Goal: Transaction & Acquisition: Purchase product/service

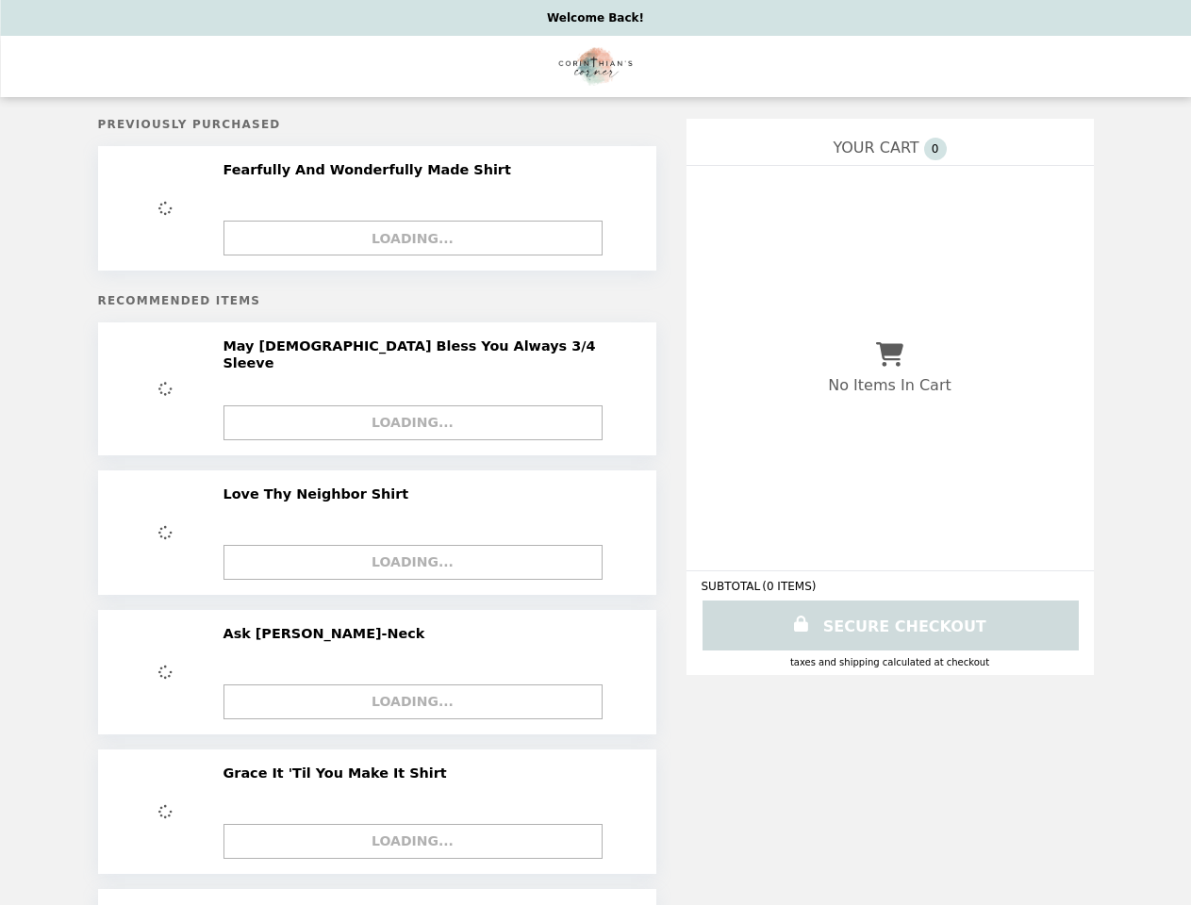
select select "**"
select select "*"
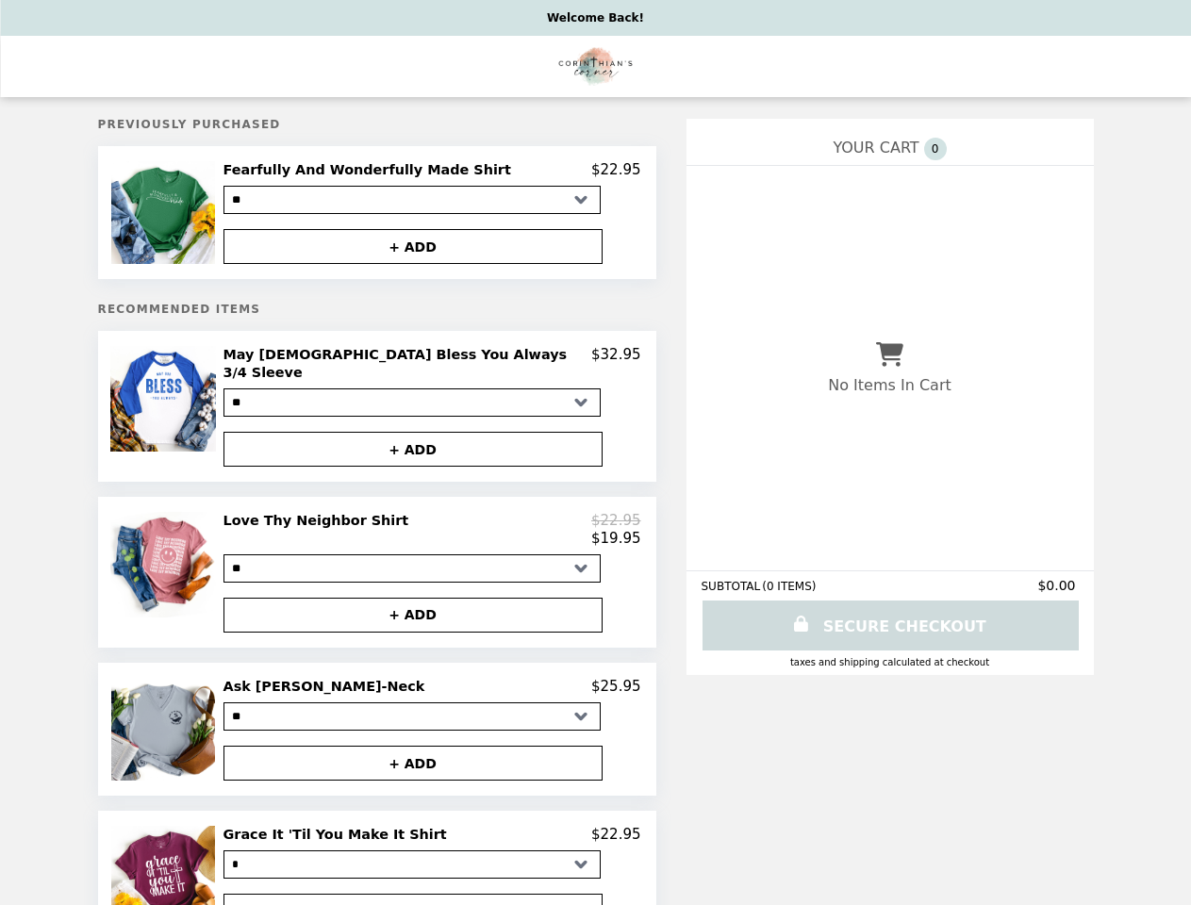
click at [219, 215] on img at bounding box center [164, 212] width 107 height 103
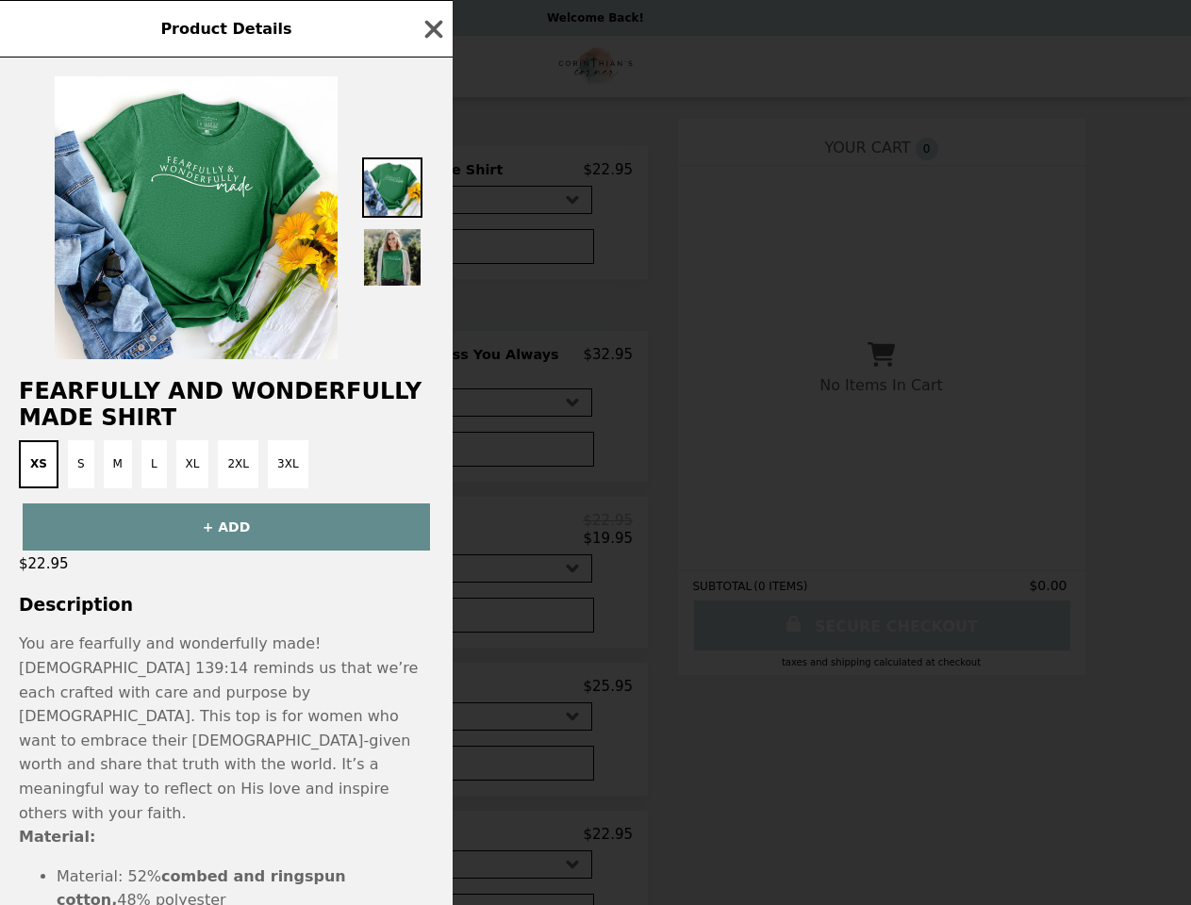
click at [432, 173] on div "Product Details Fearfully And Wonderfully Made Shirt XS S M L XL 2XL 3XL + ADD …" at bounding box center [595, 452] width 1191 height 905
click at [432, 250] on div at bounding box center [226, 209] width 453 height 302
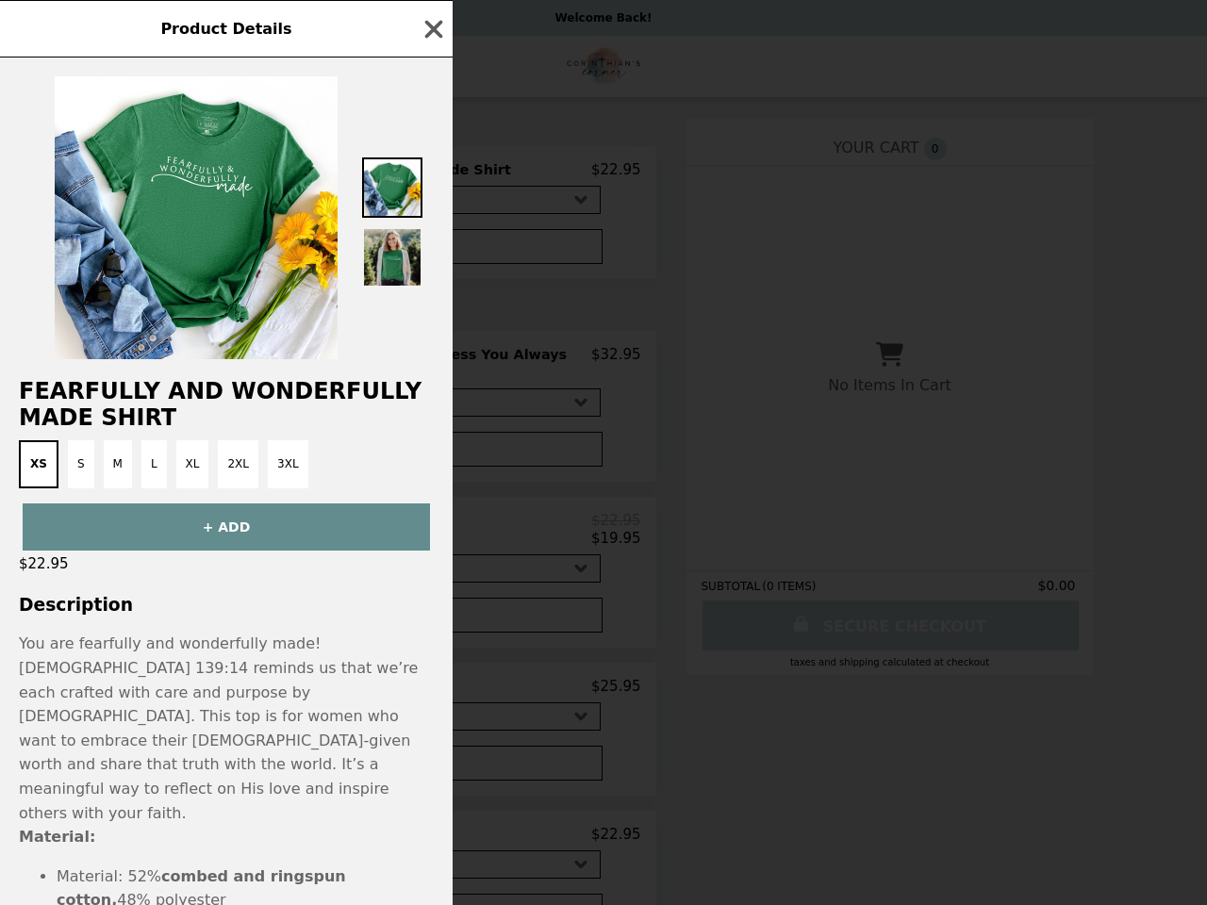
click at [222, 403] on div "Product Details Fearfully And Wonderfully Made Shirt XS S M L XL 2XL 3XL + ADD …" at bounding box center [603, 452] width 1207 height 905
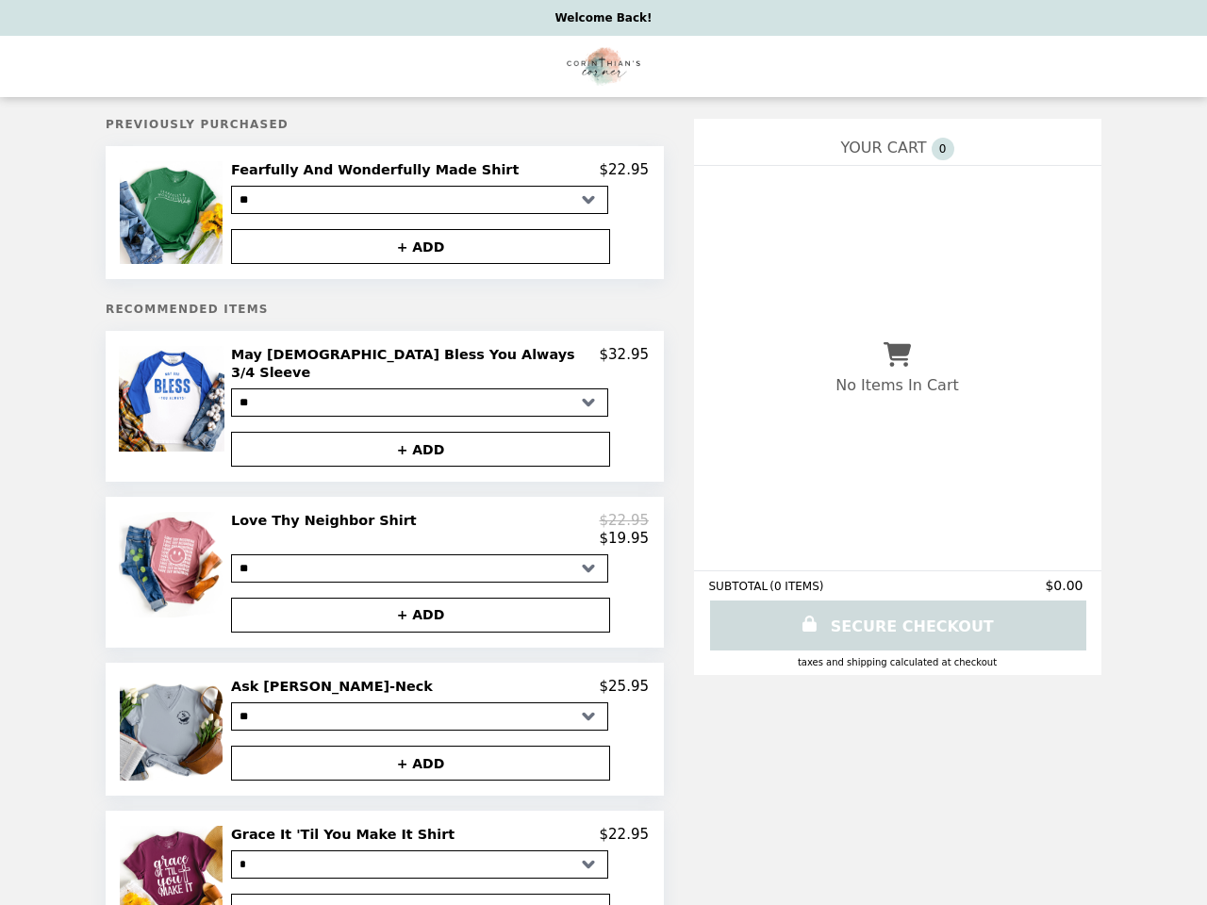
click at [432, 361] on h2 "May [DEMOGRAPHIC_DATA] Bless You Always 3/4 Sleeve" at bounding box center [415, 363] width 369 height 35
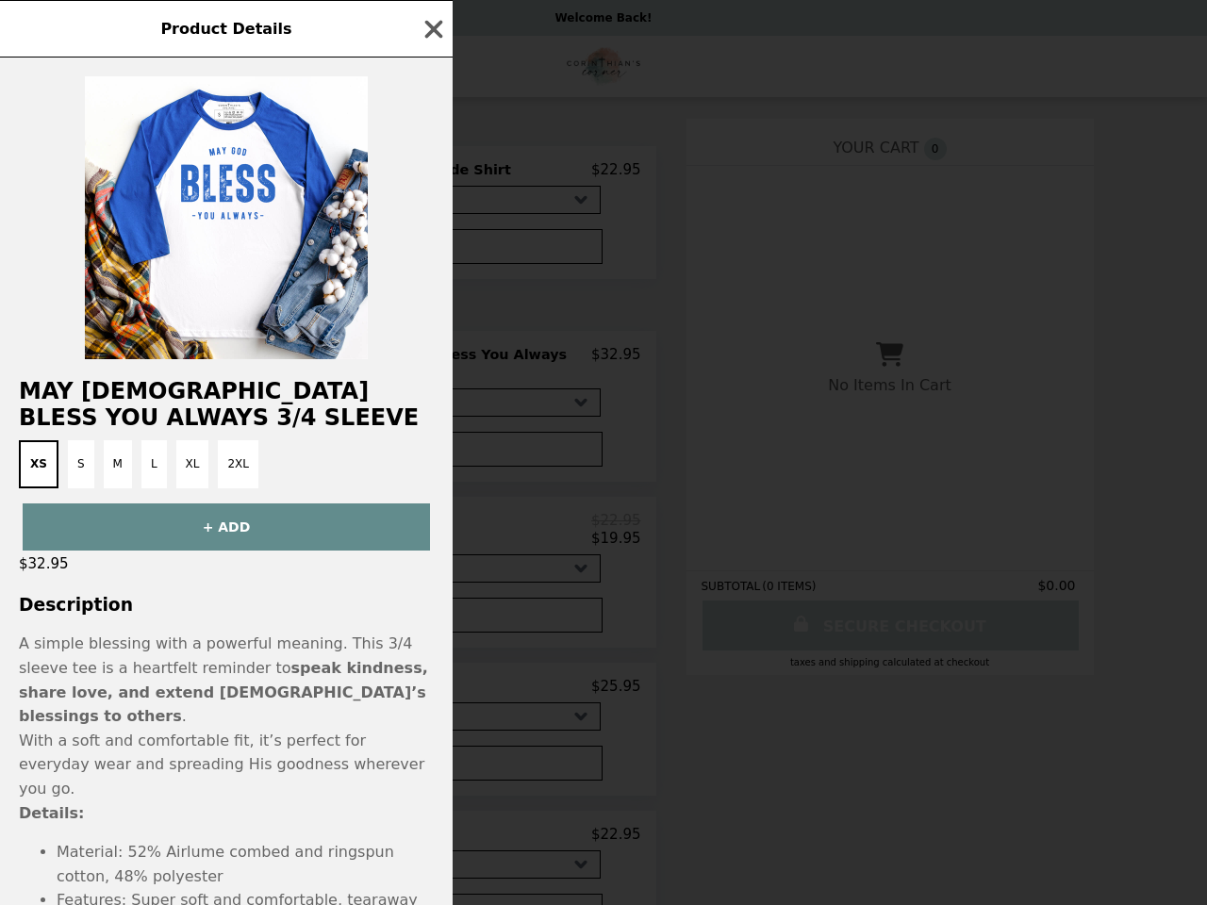
click at [432, 438] on div "Product Details May [DEMOGRAPHIC_DATA] Bless You Always 3/4 Sleeve XS S M L XL …" at bounding box center [603, 452] width 1207 height 905
click at [222, 563] on div "$32.95" at bounding box center [226, 564] width 453 height 26
click at [432, 520] on div "Product Details May [DEMOGRAPHIC_DATA] Bless You Always 3/4 Sleeve XS S M L XL …" at bounding box center [603, 452] width 1207 height 905
click at [432, 607] on button "+ ADD" at bounding box center [412, 615] width 379 height 35
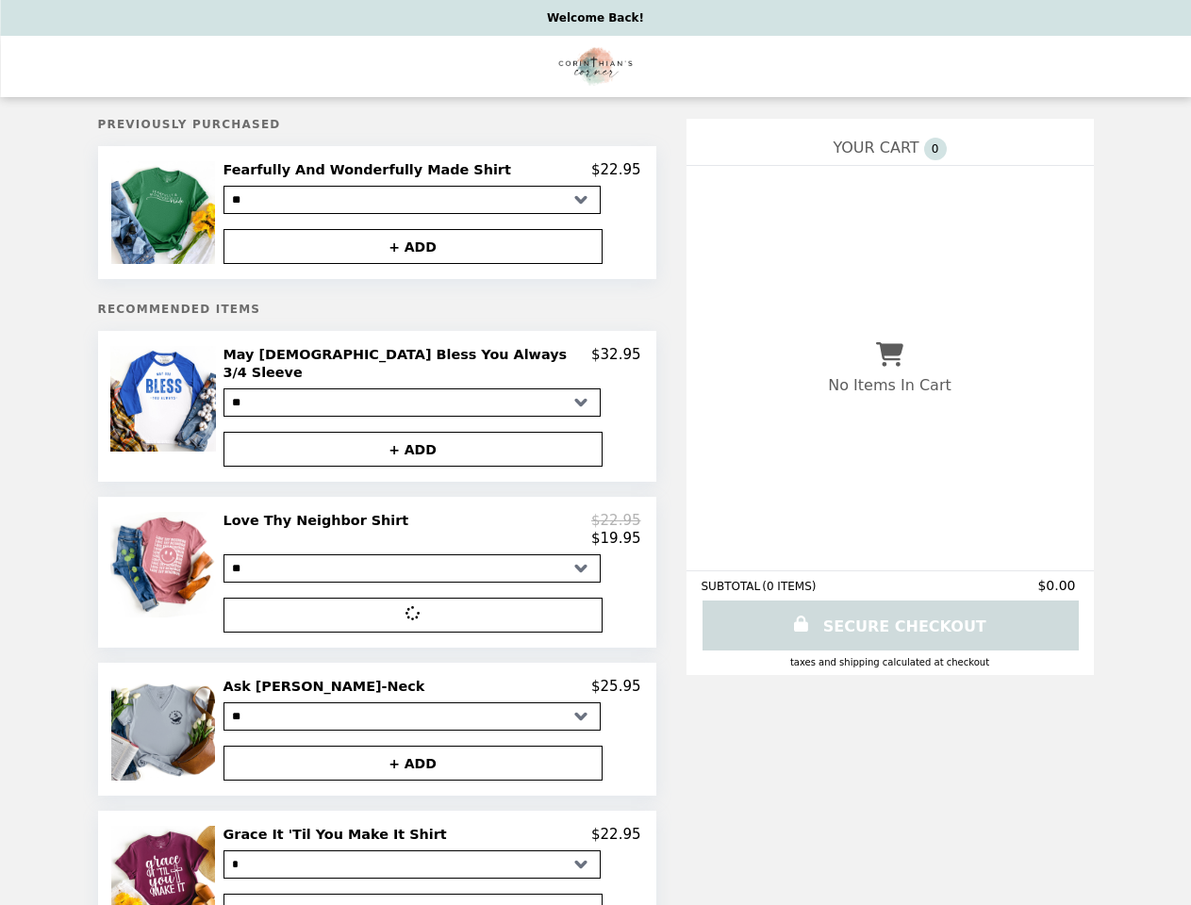
click at [219, 722] on img at bounding box center [164, 729] width 107 height 103
